Goal: Task Accomplishment & Management: Manage account settings

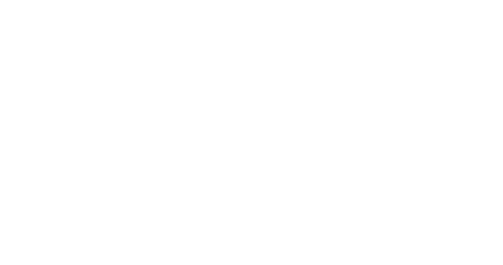
click at [48, 38] on body at bounding box center [251, 132] width 503 height 265
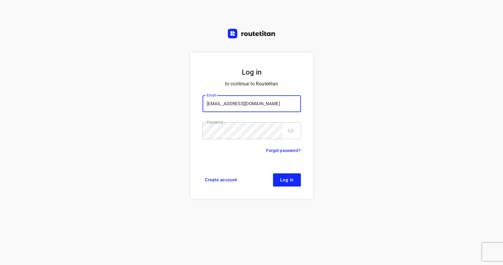
click at [291, 132] on icon "toggle password visibility" at bounding box center [290, 131] width 7 height 6
click at [291, 132] on icon "toggle password visibility" at bounding box center [290, 130] width 7 height 7
type input "remco@fruitopjewerk.nl"
click at [290, 179] on span "Log in" at bounding box center [286, 179] width 13 height 5
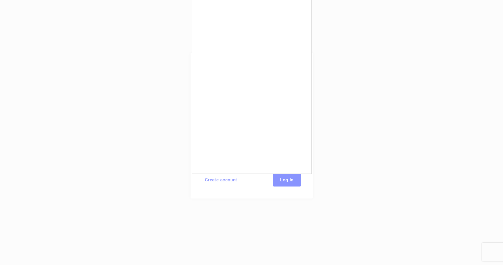
click at [293, 181] on div at bounding box center [251, 132] width 503 height 265
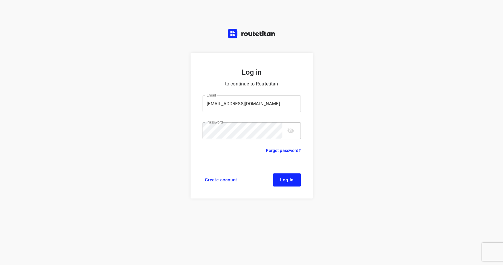
click at [293, 181] on span "Log in" at bounding box center [286, 179] width 13 height 5
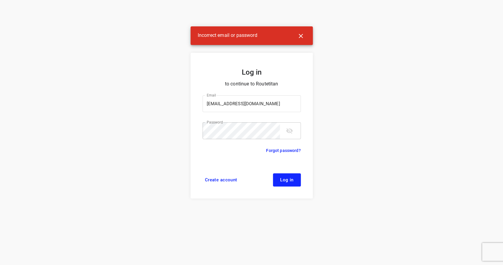
click at [301, 37] on icon "button" at bounding box center [300, 35] width 7 height 7
